Goal: Register for event/course

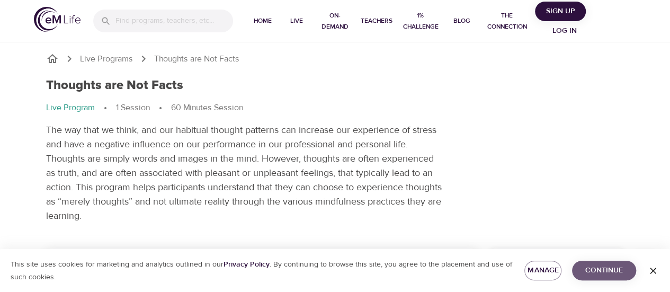
click at [596, 272] on span "Continue" at bounding box center [603, 270] width 47 height 13
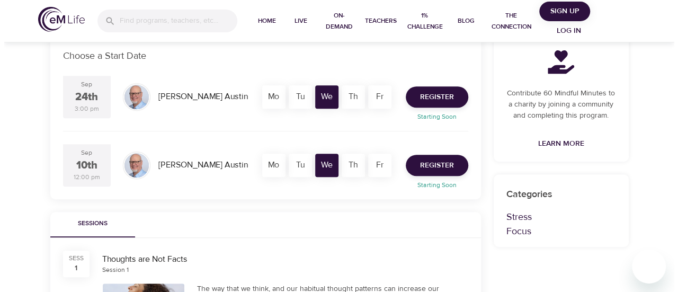
scroll to position [210, 0]
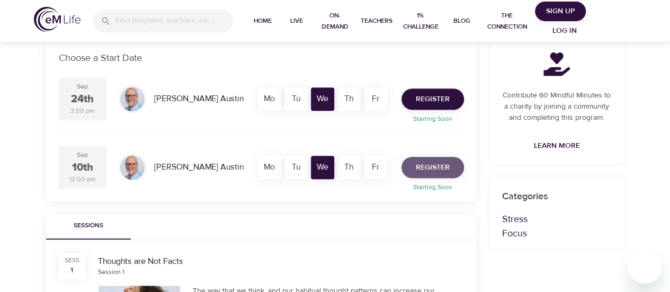
click at [424, 165] on span "Register" at bounding box center [433, 167] width 34 height 13
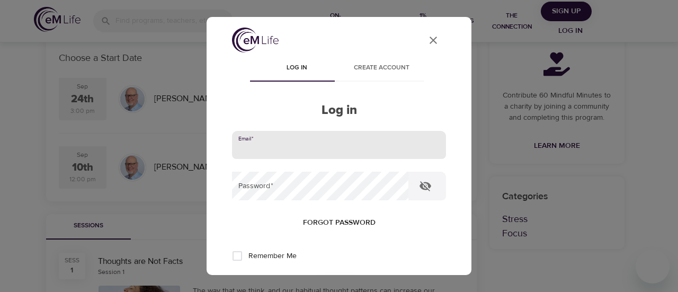
click at [360, 131] on input "email" at bounding box center [339, 145] width 214 height 29
type input "[PERSON_NAME][EMAIL_ADDRESS][PERSON_NAME][DOMAIN_NAME]"
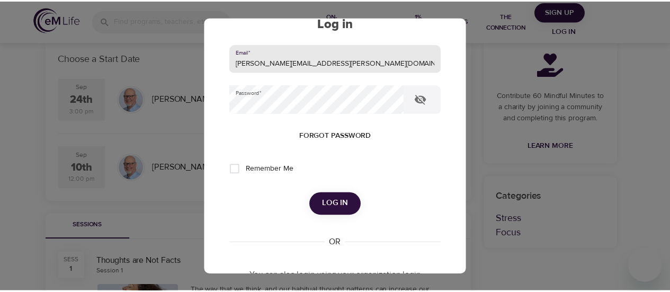
scroll to position [92, 0]
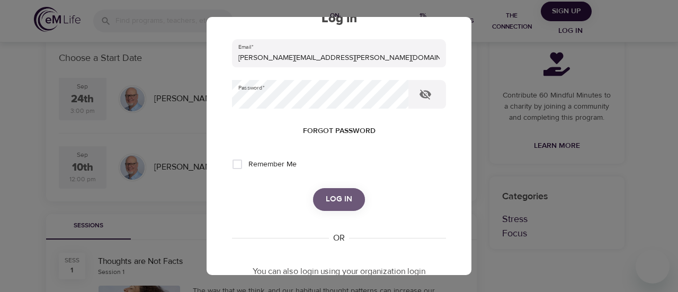
click at [344, 201] on span "Log in" at bounding box center [339, 199] width 26 height 14
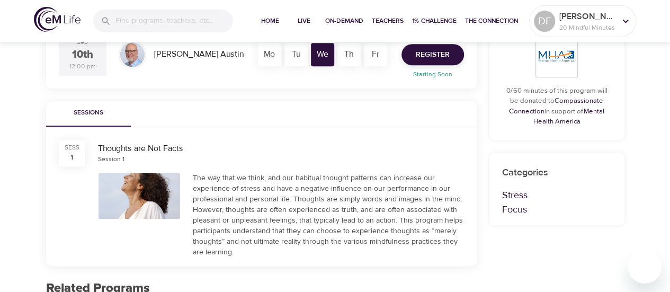
scroll to position [329, 0]
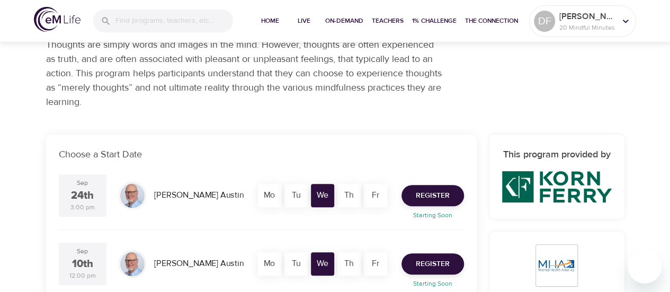
scroll to position [159, 0]
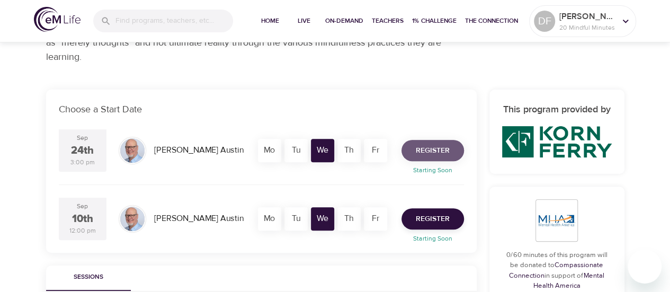
click at [437, 148] on span "Register" at bounding box center [433, 150] width 34 height 13
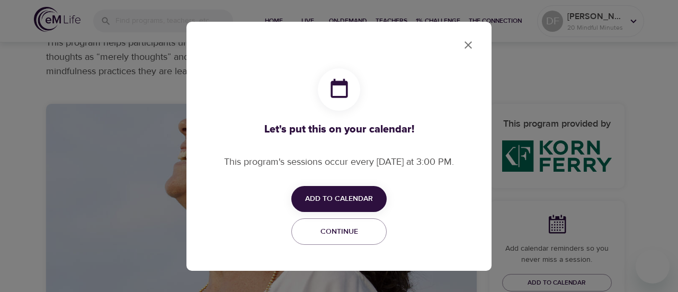
checkbox input "true"
click at [352, 199] on span "Add to Calendar" at bounding box center [339, 198] width 68 height 13
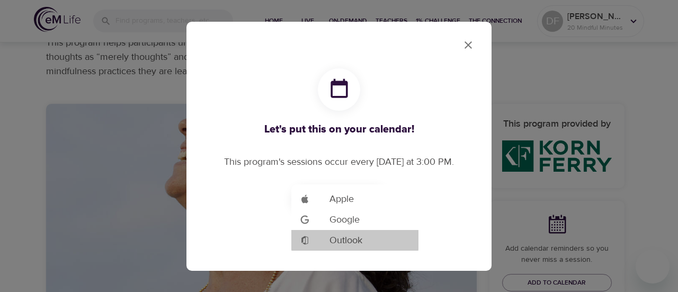
click at [349, 236] on span "Outlook" at bounding box center [345, 240] width 33 height 14
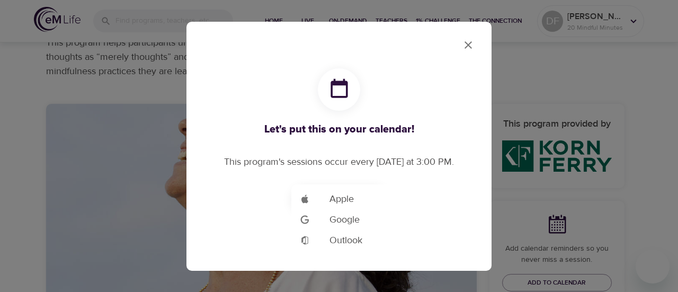
click at [473, 41] on div at bounding box center [339, 146] width 678 height 292
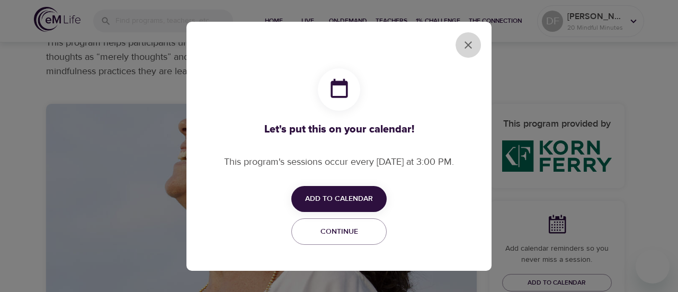
click at [468, 46] on icon "close" at bounding box center [468, 45] width 13 height 13
